Goal: Task Accomplishment & Management: Manage account settings

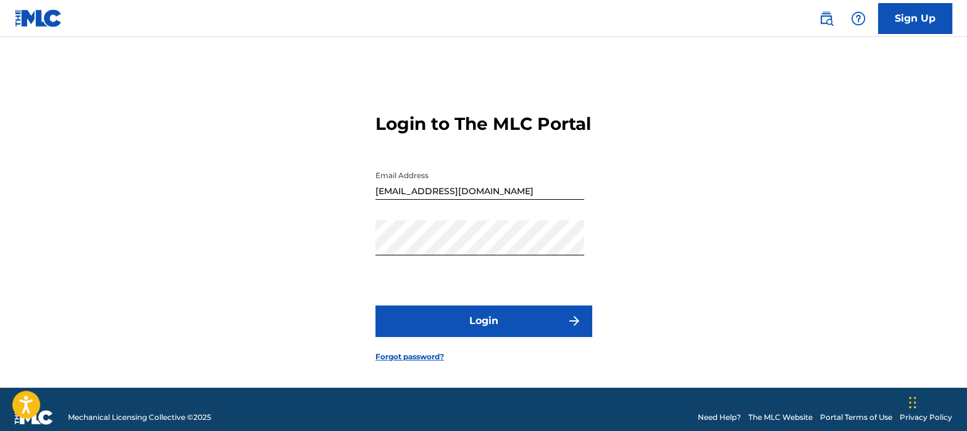
click at [495, 336] on button "Login" at bounding box center [484, 320] width 216 height 31
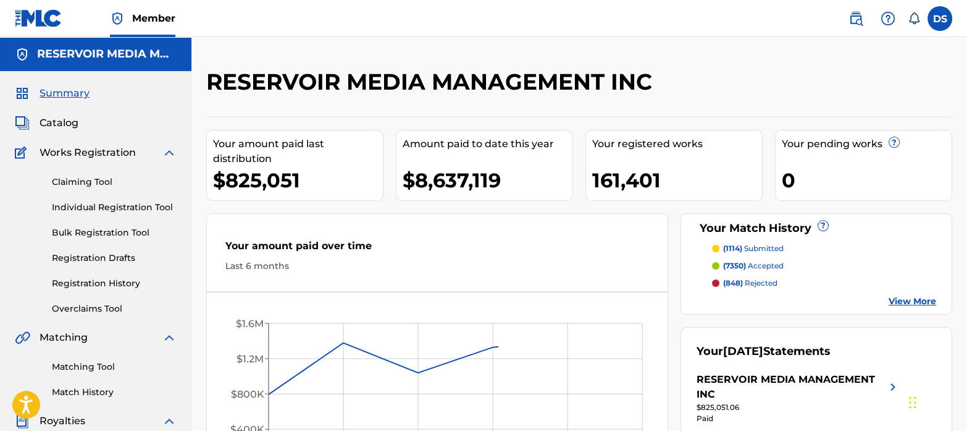
scroll to position [98, 0]
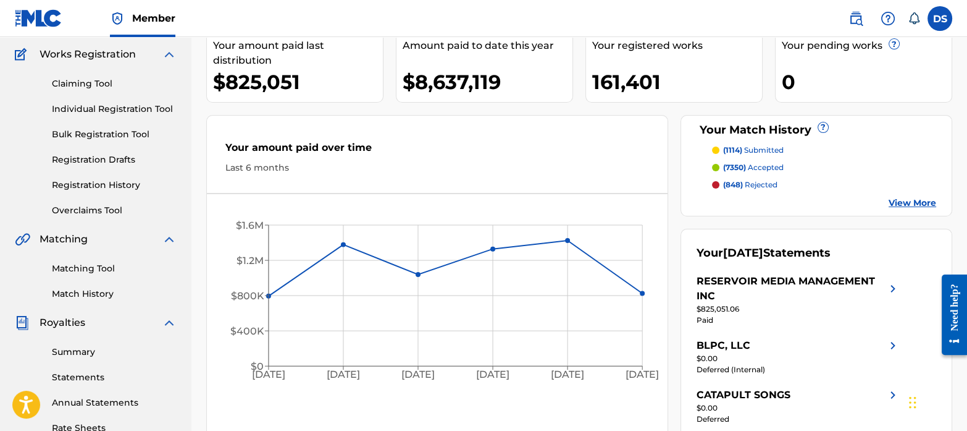
click at [96, 264] on link "Matching Tool" at bounding box center [114, 268] width 125 height 13
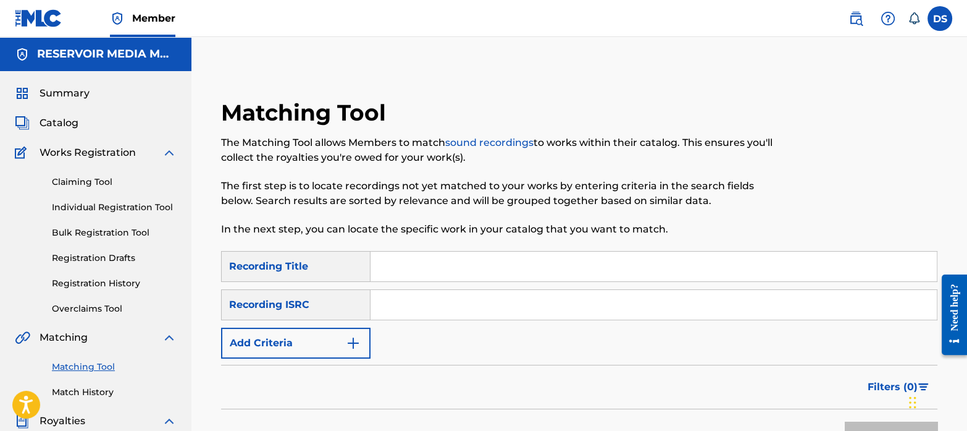
scroll to position [74, 0]
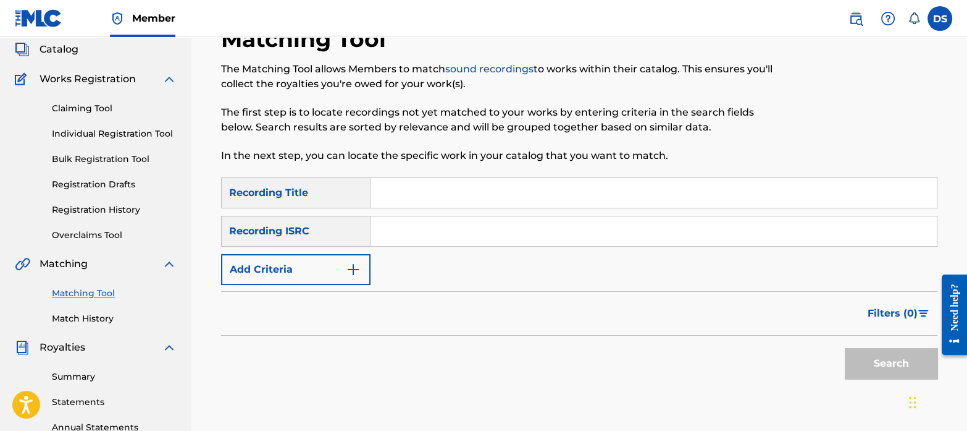
click at [105, 315] on link "Match History" at bounding box center [114, 318] width 125 height 13
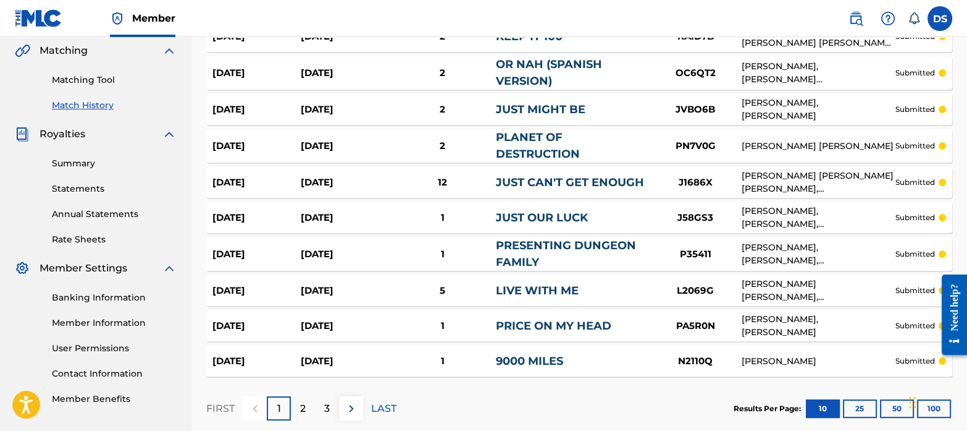
scroll to position [288, 0]
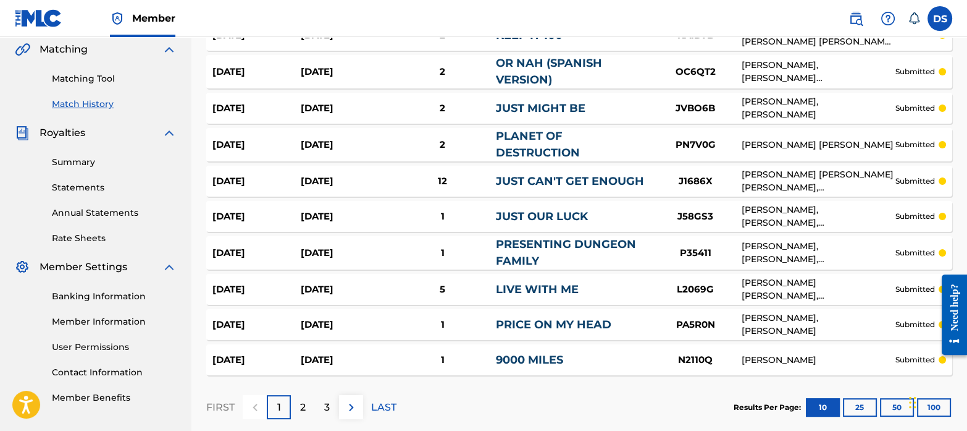
click at [299, 414] on div "2" at bounding box center [303, 407] width 24 height 24
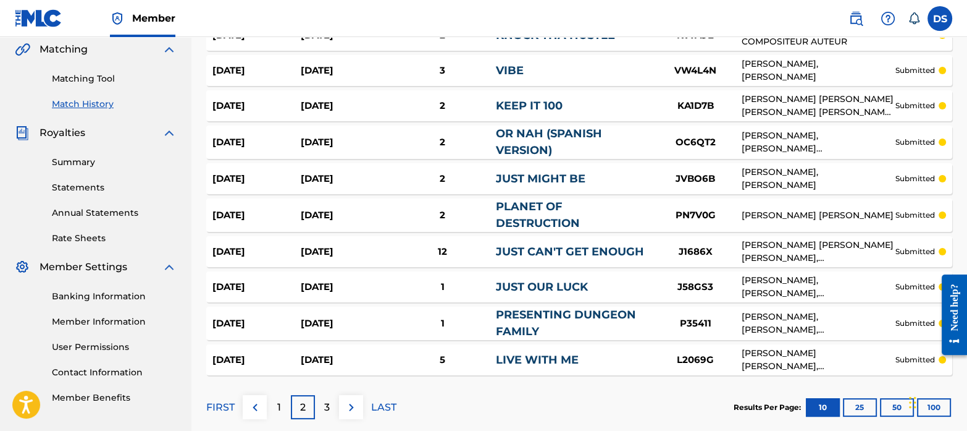
click at [325, 402] on p "3" at bounding box center [327, 407] width 6 height 15
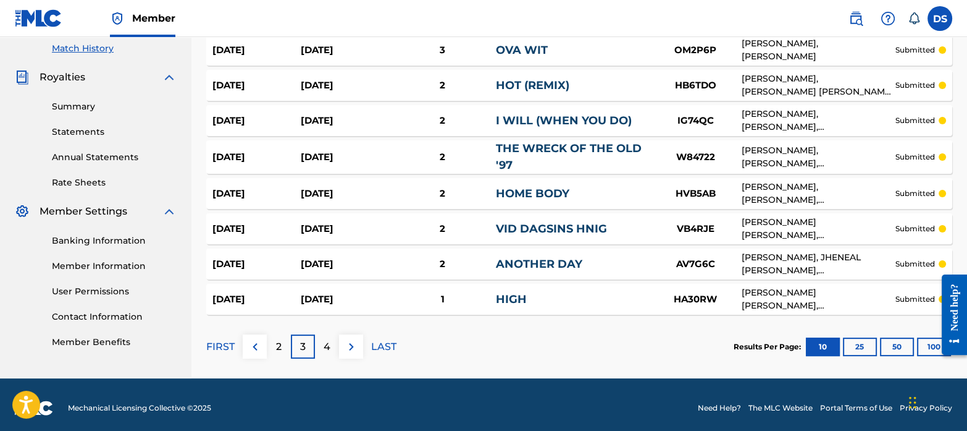
scroll to position [344, 0]
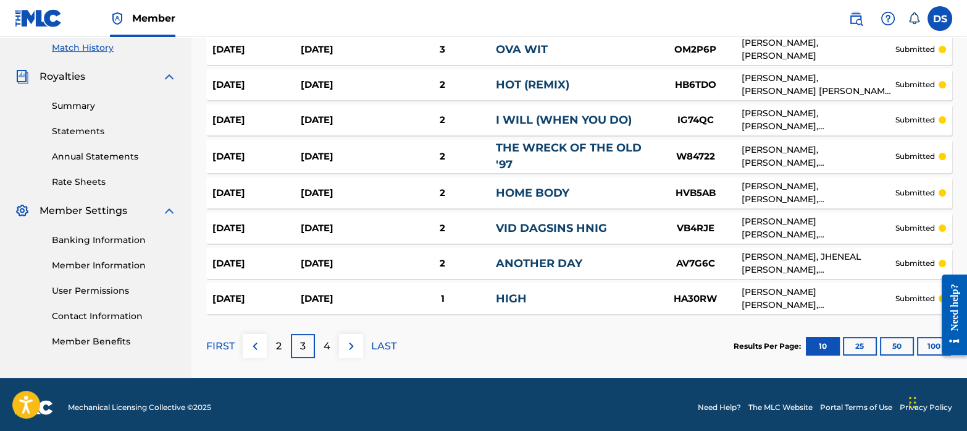
click at [324, 348] on p "4" at bounding box center [327, 346] width 7 height 15
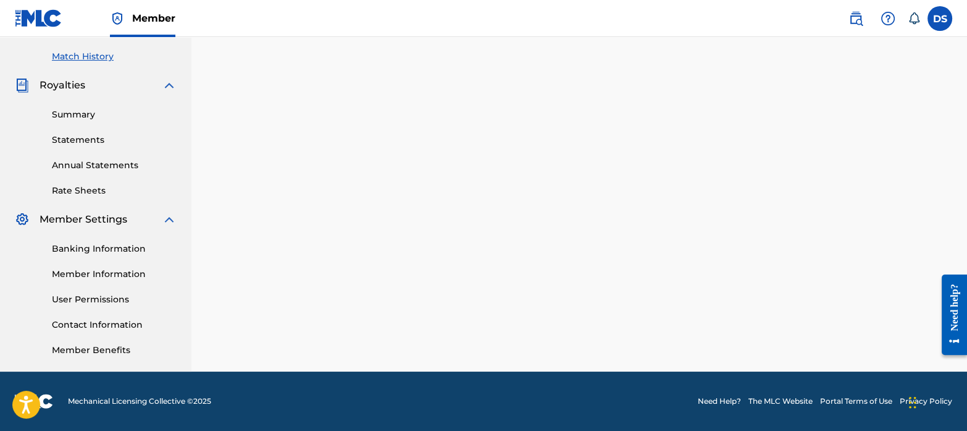
scroll to position [335, 0]
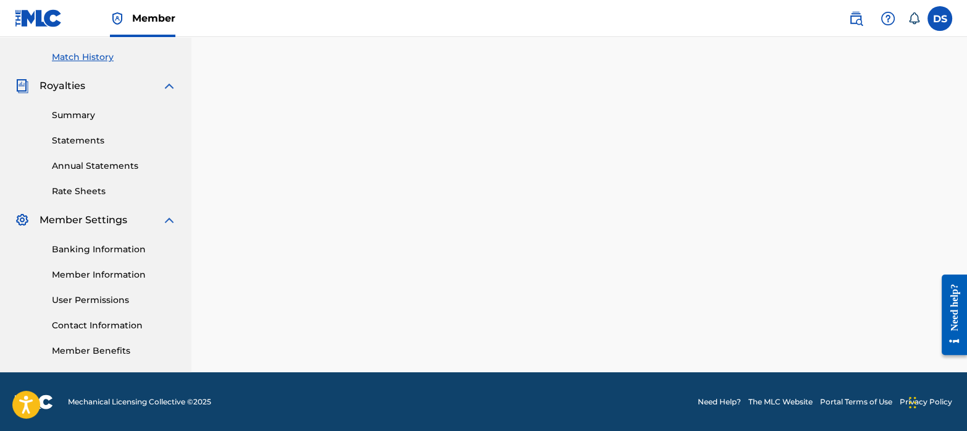
click at [357, 134] on div "Match History Match History is a record of recent match suggestions that you've…" at bounding box center [580, 52] width 776 height 639
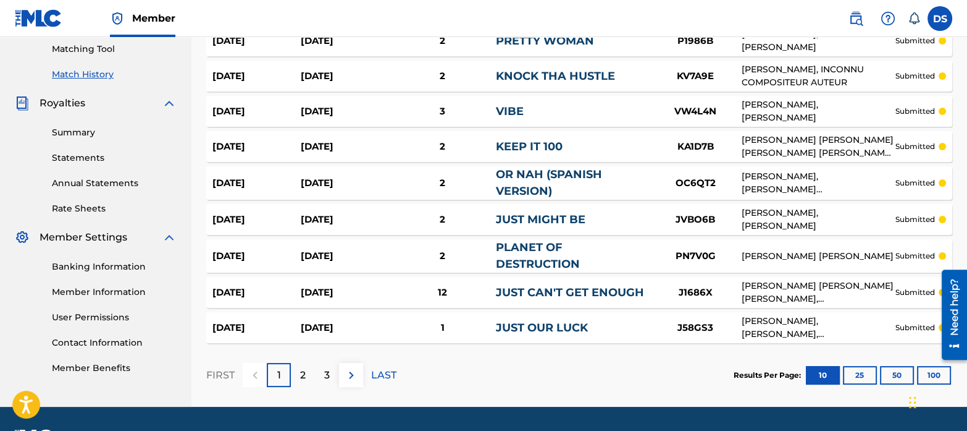
scroll to position [352, 0]
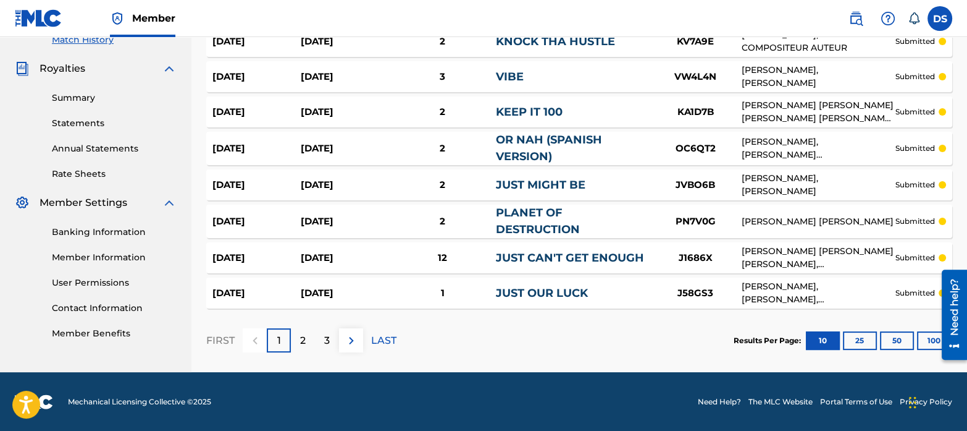
click at [329, 345] on p "3" at bounding box center [327, 340] width 6 height 15
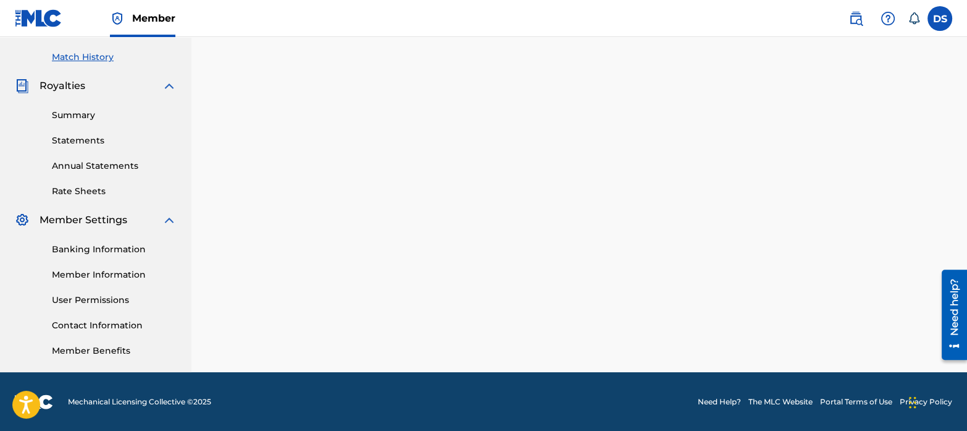
click at [354, 185] on div "Match History Match History is a record of recent match suggestions that you've…" at bounding box center [580, 52] width 776 height 639
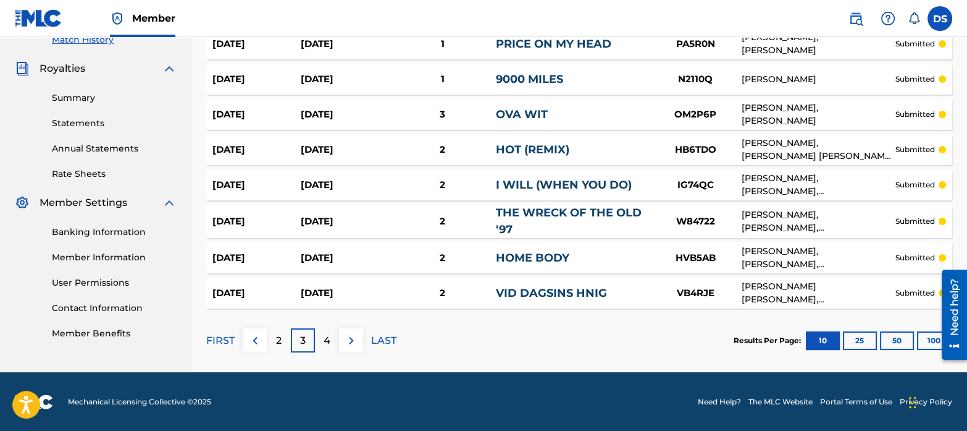
click at [327, 337] on p "4" at bounding box center [327, 340] width 7 height 15
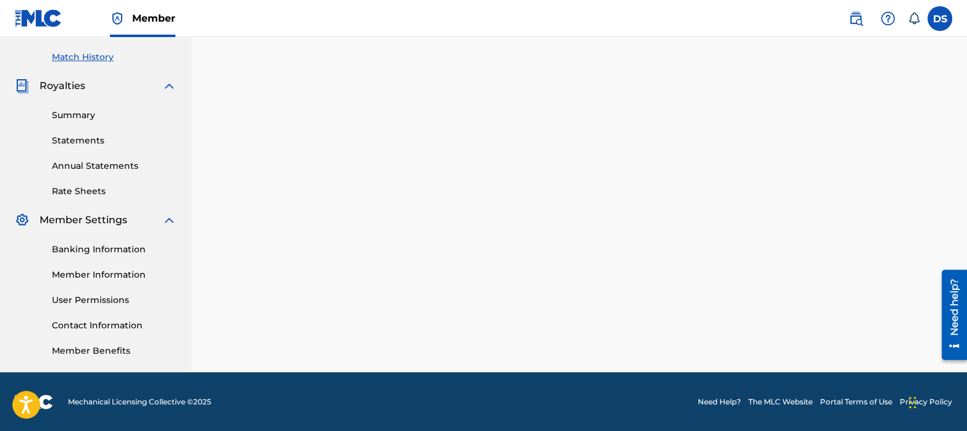
click at [339, 210] on div "Match History Match History is a record of recent match suggestions that you've…" at bounding box center [580, 52] width 776 height 639
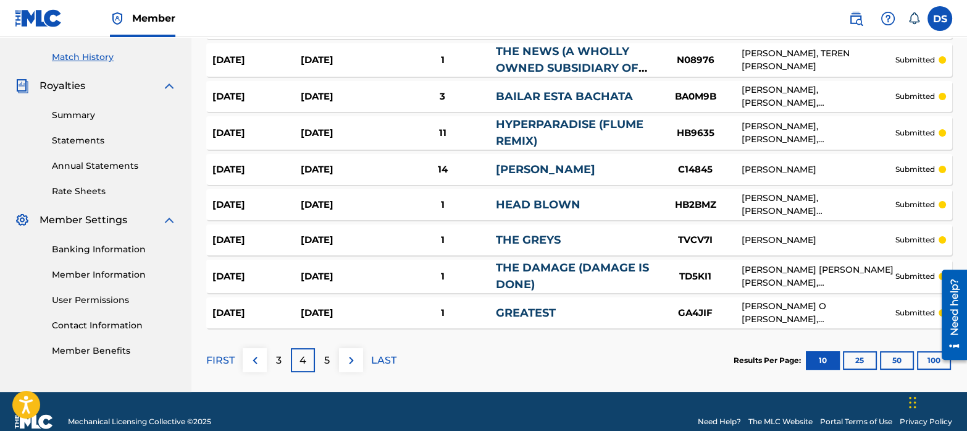
scroll to position [352, 0]
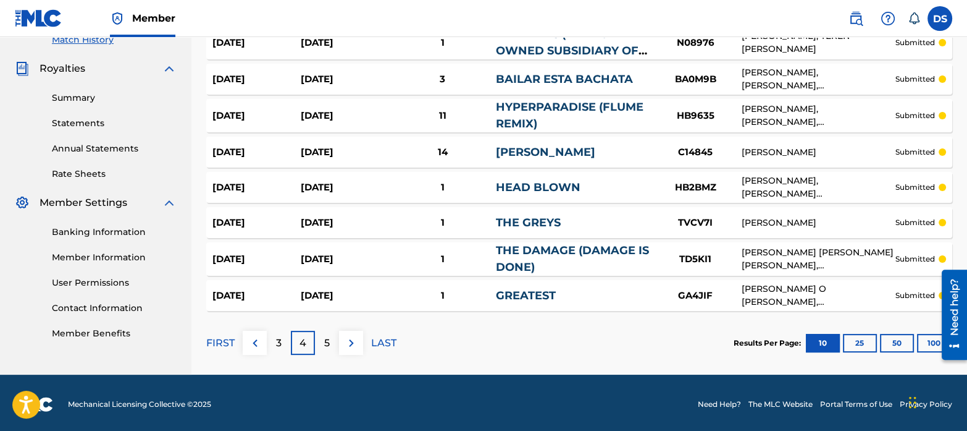
click at [326, 342] on p "5" at bounding box center [327, 342] width 6 height 15
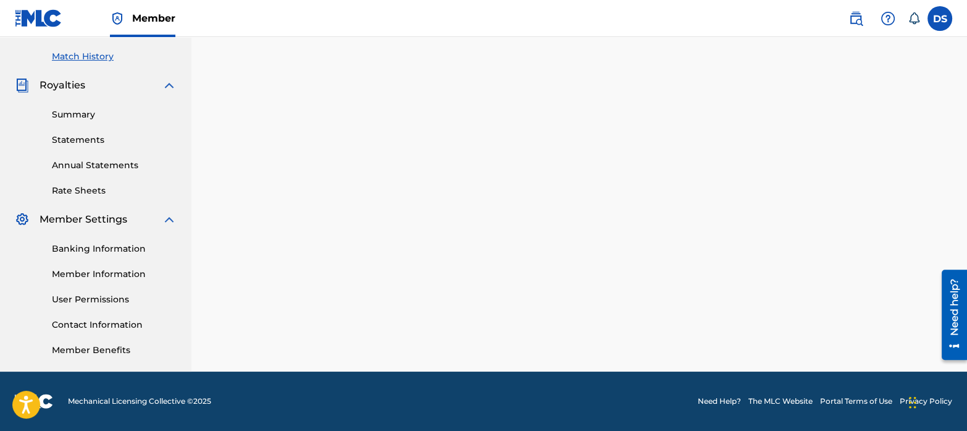
scroll to position [335, 0]
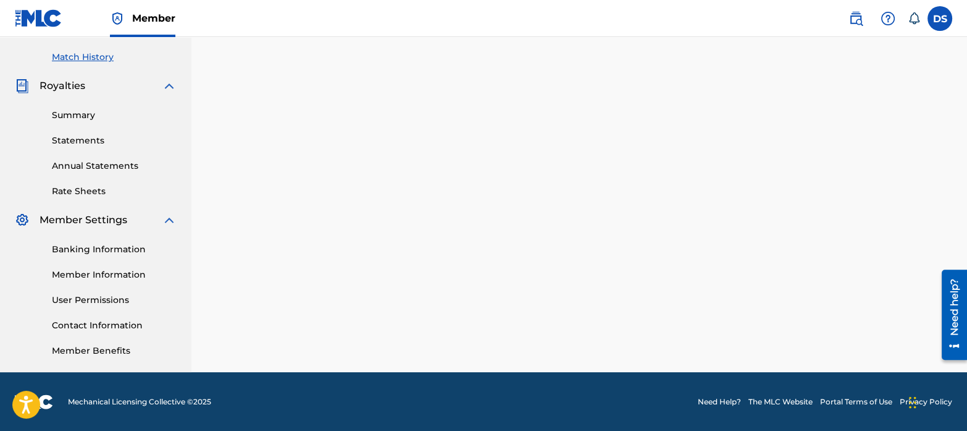
click at [365, 197] on div "Match History Match History is a record of recent match suggestions that you've…" at bounding box center [580, 52] width 776 height 639
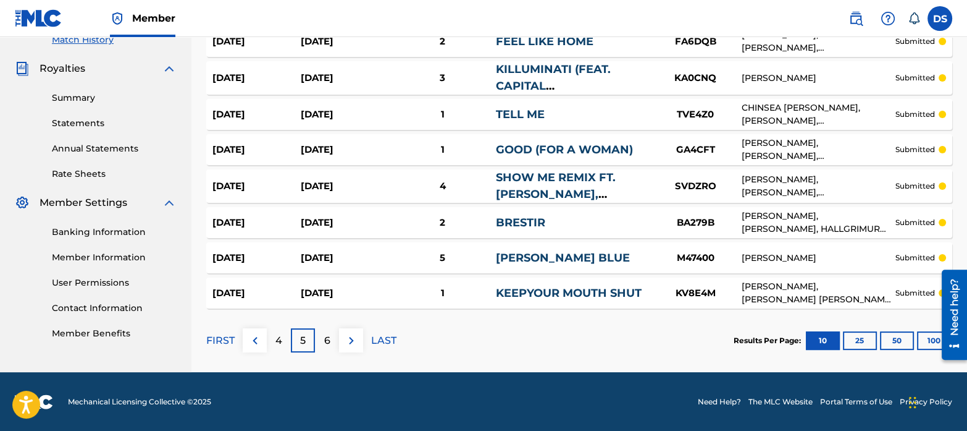
click at [329, 339] on p "6" at bounding box center [327, 340] width 6 height 15
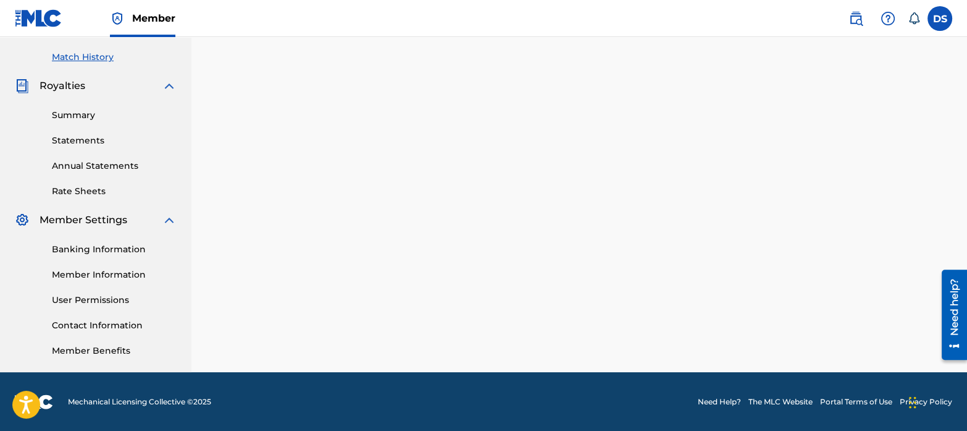
click at [332, 255] on div "Match History Match History is a record of recent match suggestions that you've…" at bounding box center [580, 52] width 776 height 639
click at [327, 201] on div "Match History Match History is a record of recent match suggestions that you've…" at bounding box center [580, 52] width 776 height 639
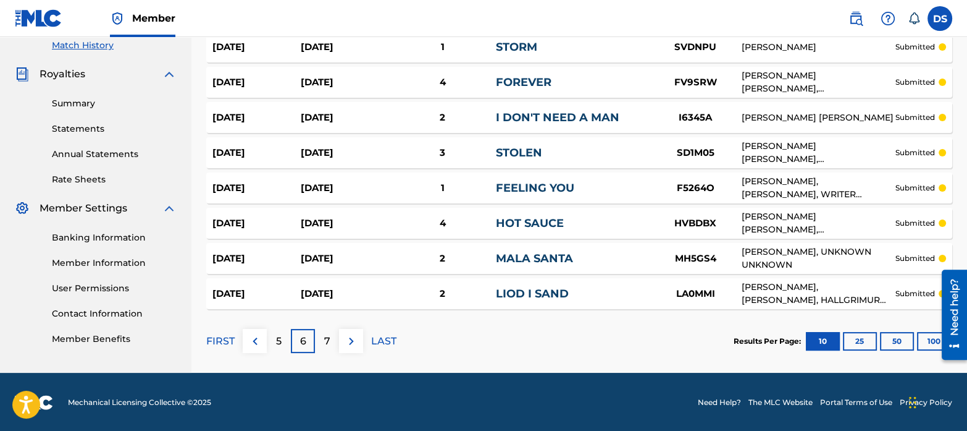
click at [327, 340] on p "7" at bounding box center [327, 341] width 6 height 15
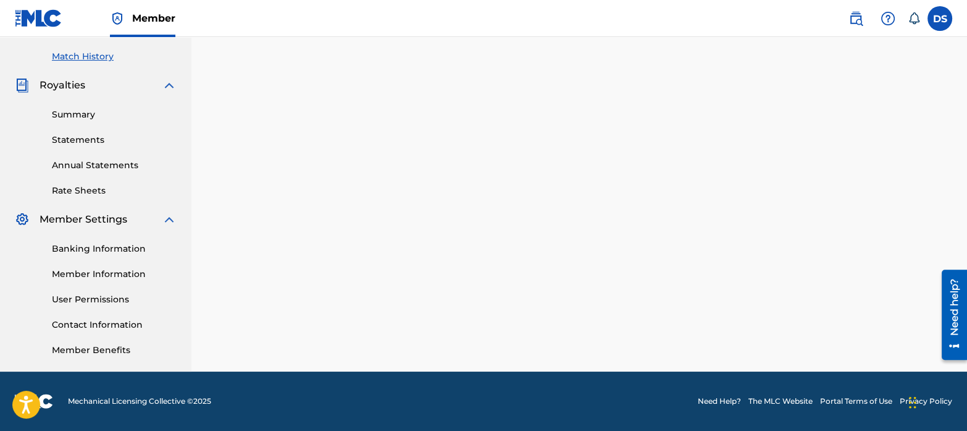
scroll to position [335, 0]
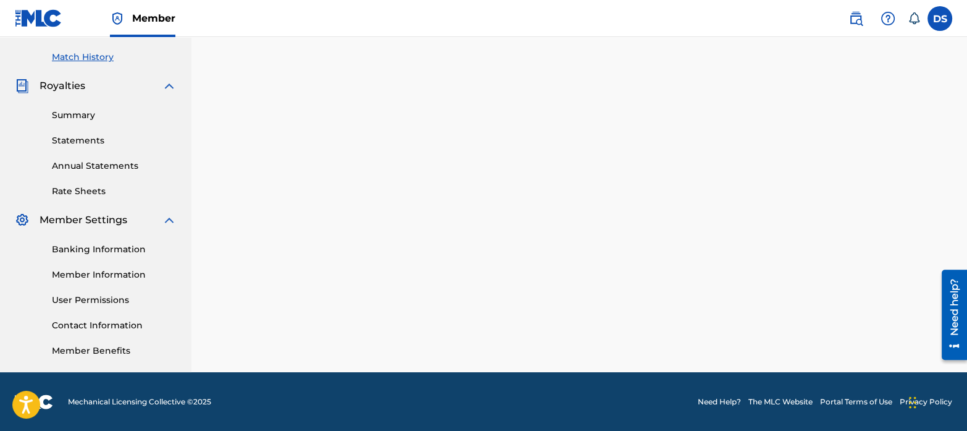
click at [327, 248] on div "Match History Match History is a record of recent match suggestions that you've…" at bounding box center [580, 52] width 776 height 639
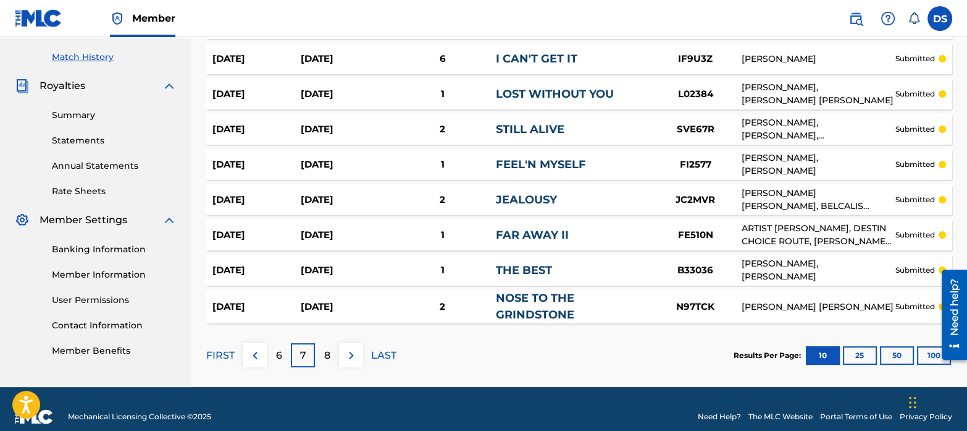
scroll to position [349, 0]
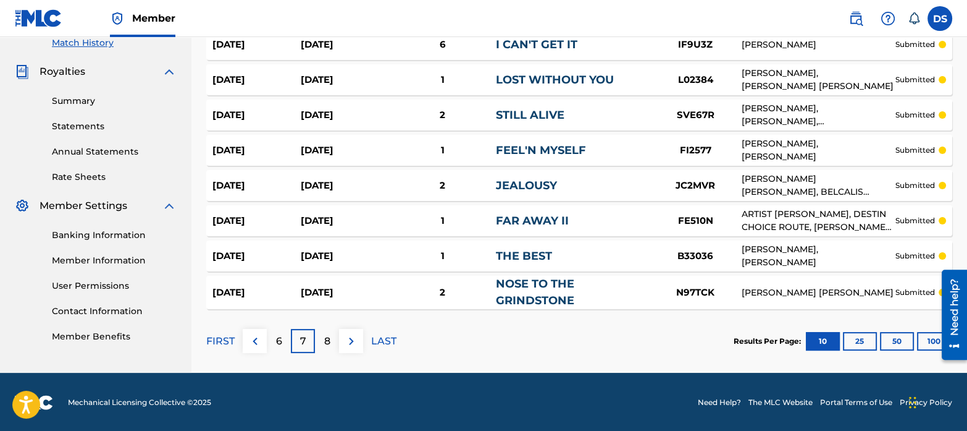
click at [383, 342] on p "LAST" at bounding box center [383, 341] width 25 height 15
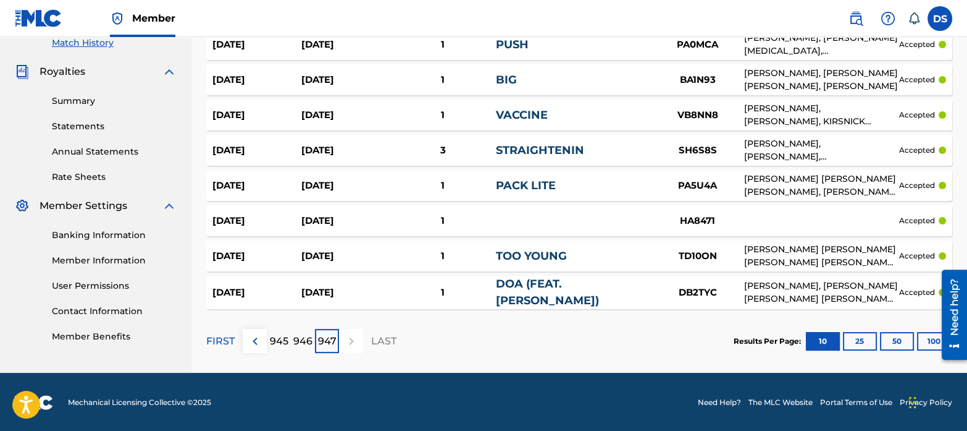
click at [225, 340] on p "FIRST" at bounding box center [220, 341] width 28 height 15
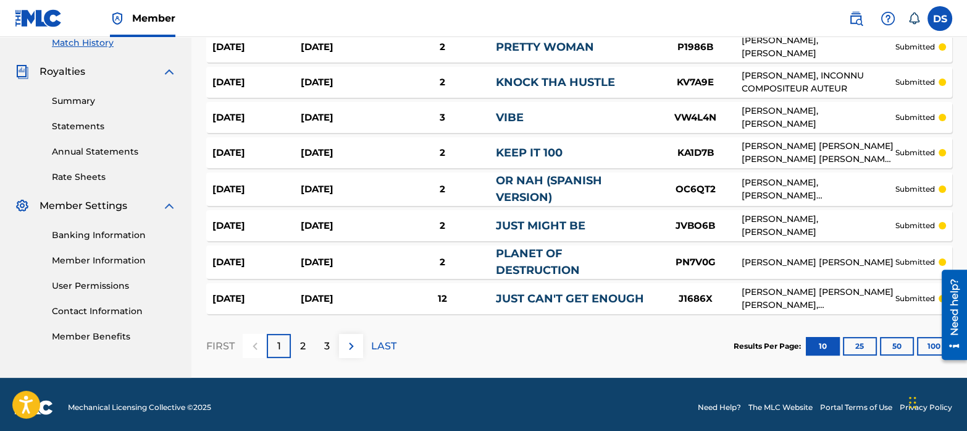
click at [327, 339] on p "3" at bounding box center [327, 346] width 6 height 15
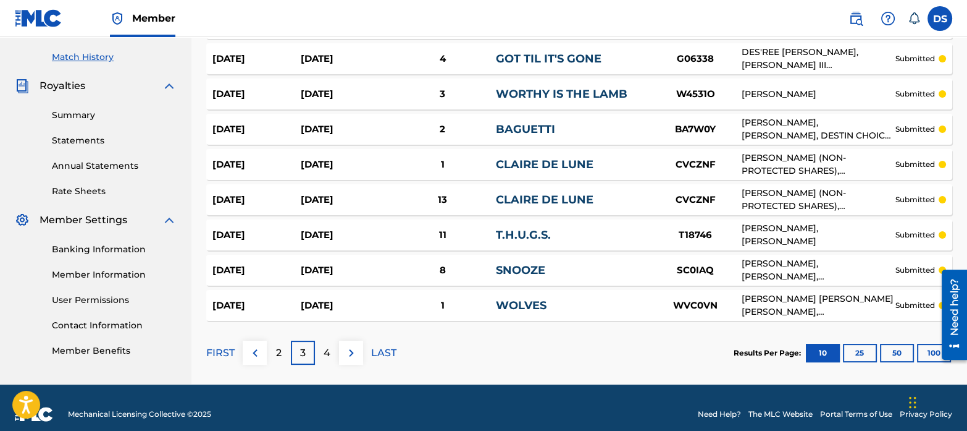
scroll to position [347, 0]
